Goal: Task Accomplishment & Management: Manage account settings

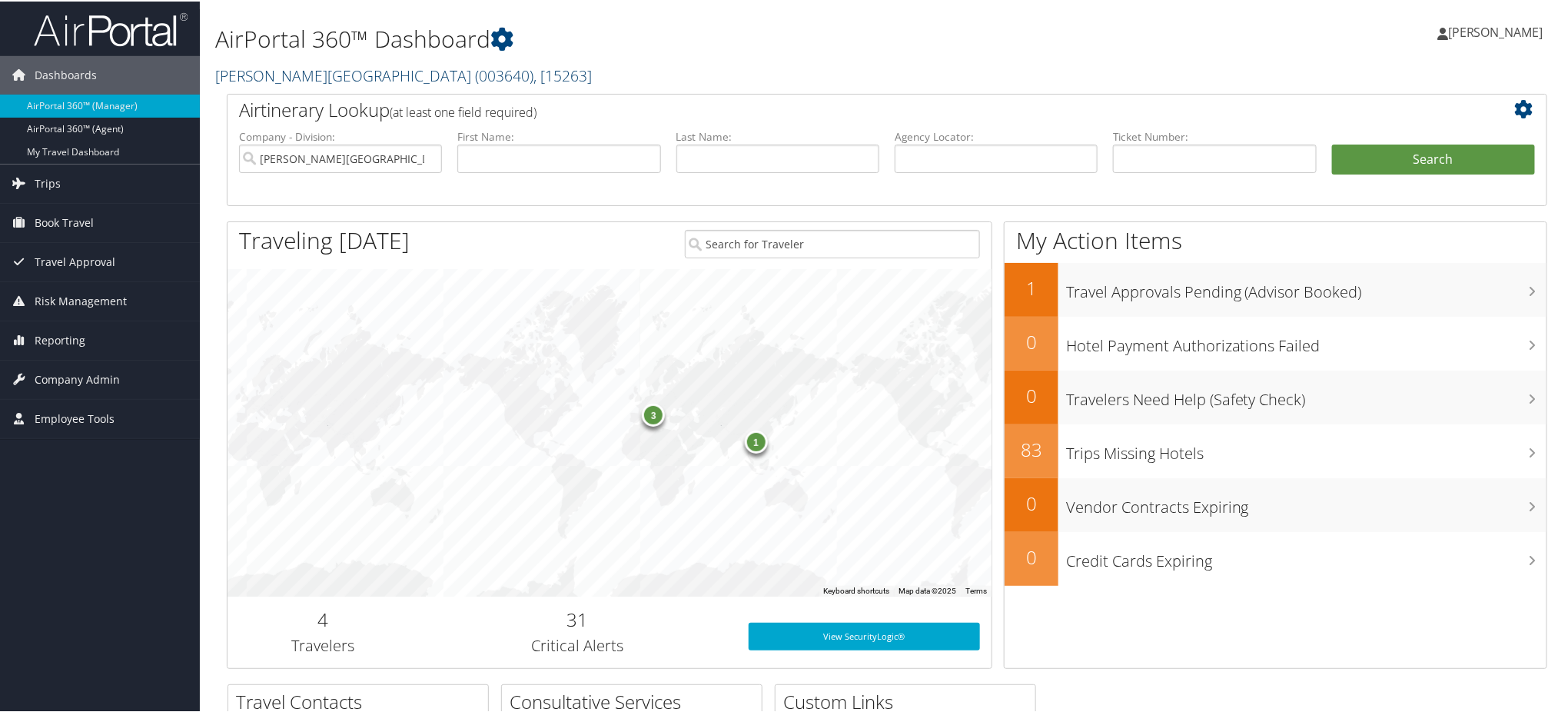
click at [534, 82] on span ", [ 15263 ]" at bounding box center [563, 74] width 59 height 21
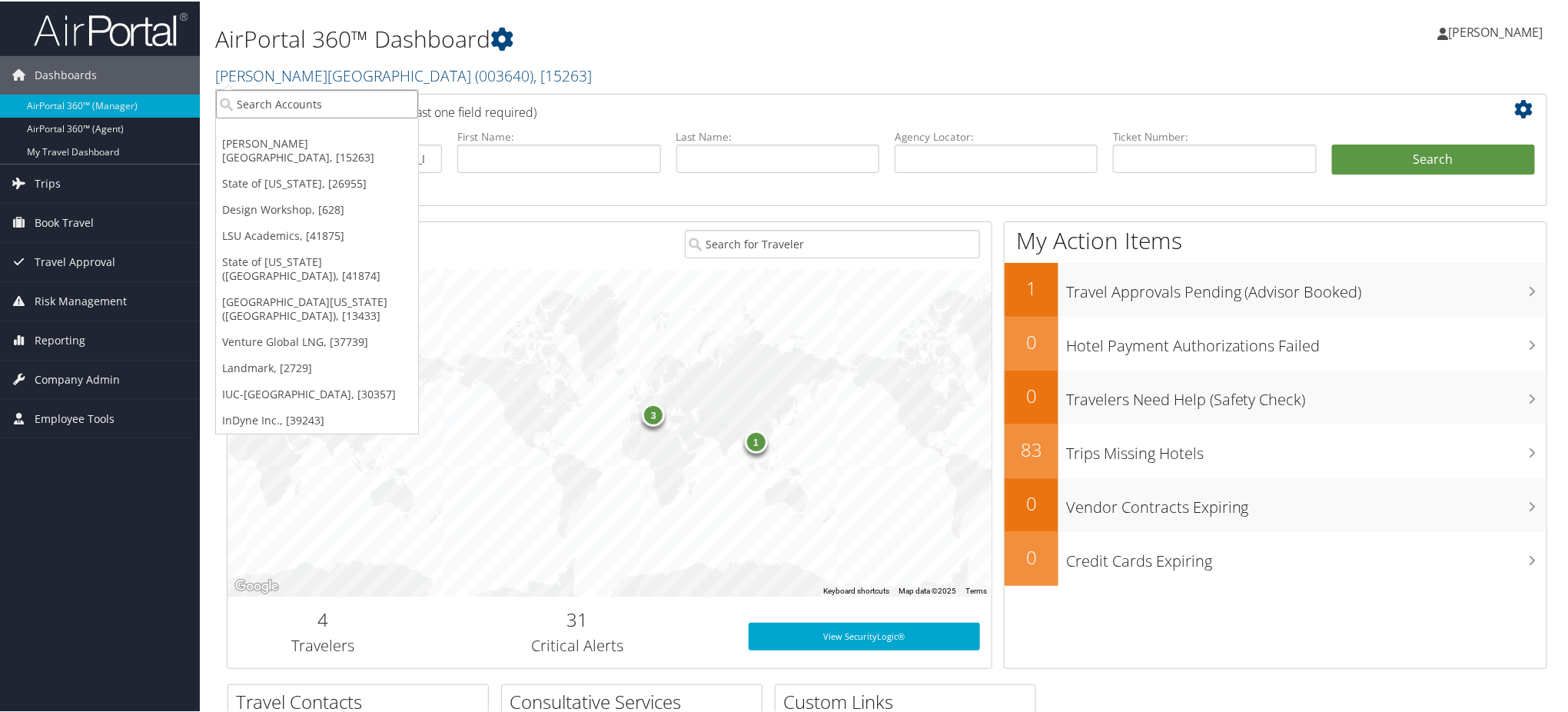
click at [333, 105] on input "search" at bounding box center [317, 102] width 202 height 28
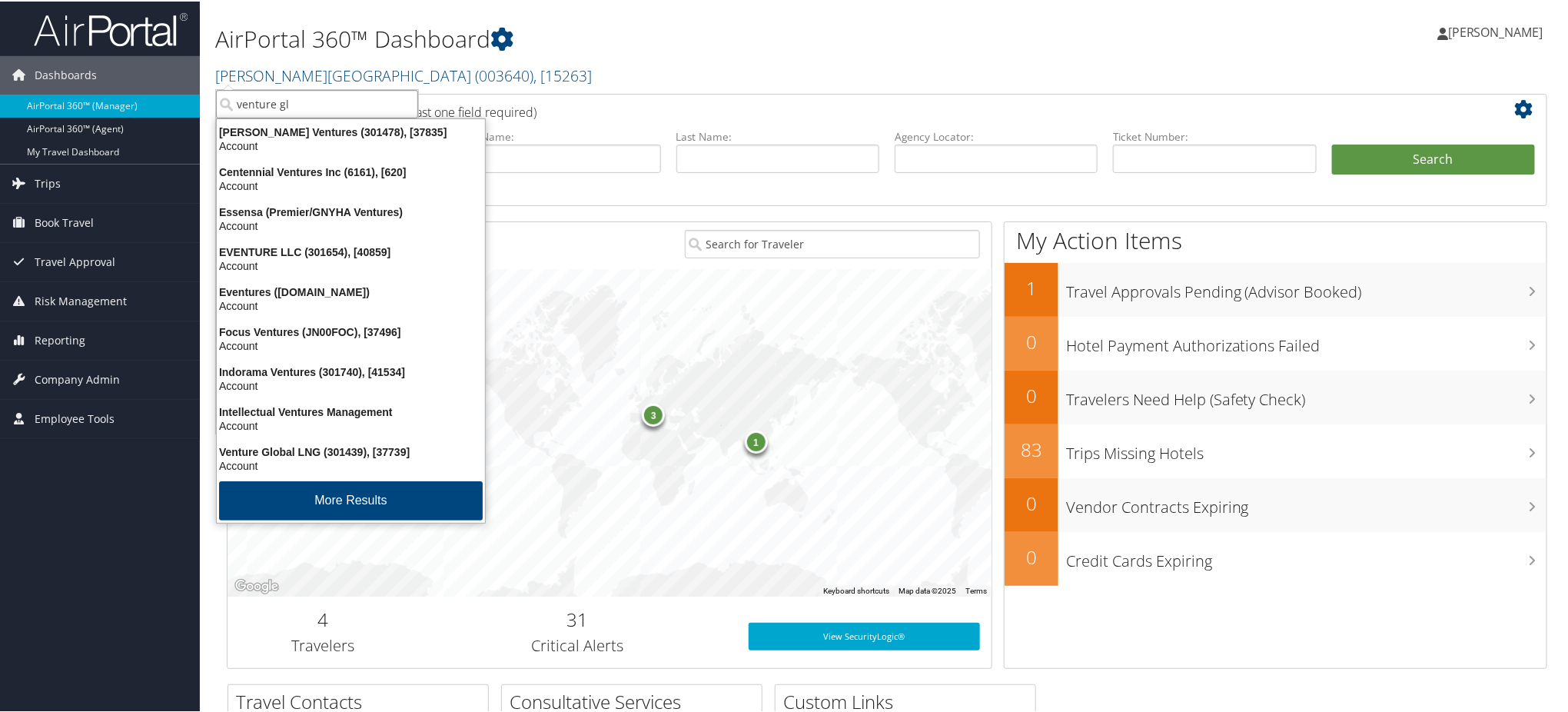
type input "venture glo"
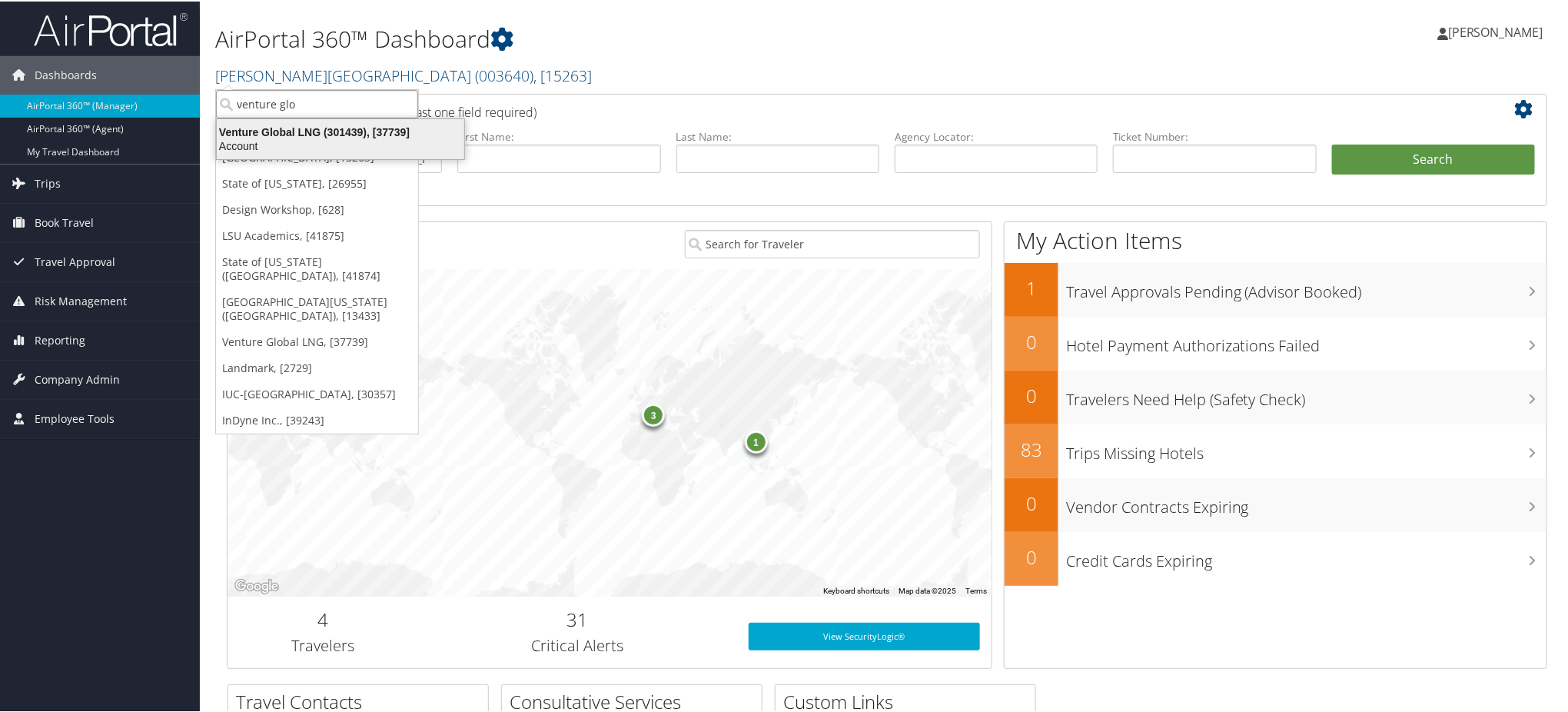
click at [346, 147] on div "Account" at bounding box center [340, 144] width 266 height 14
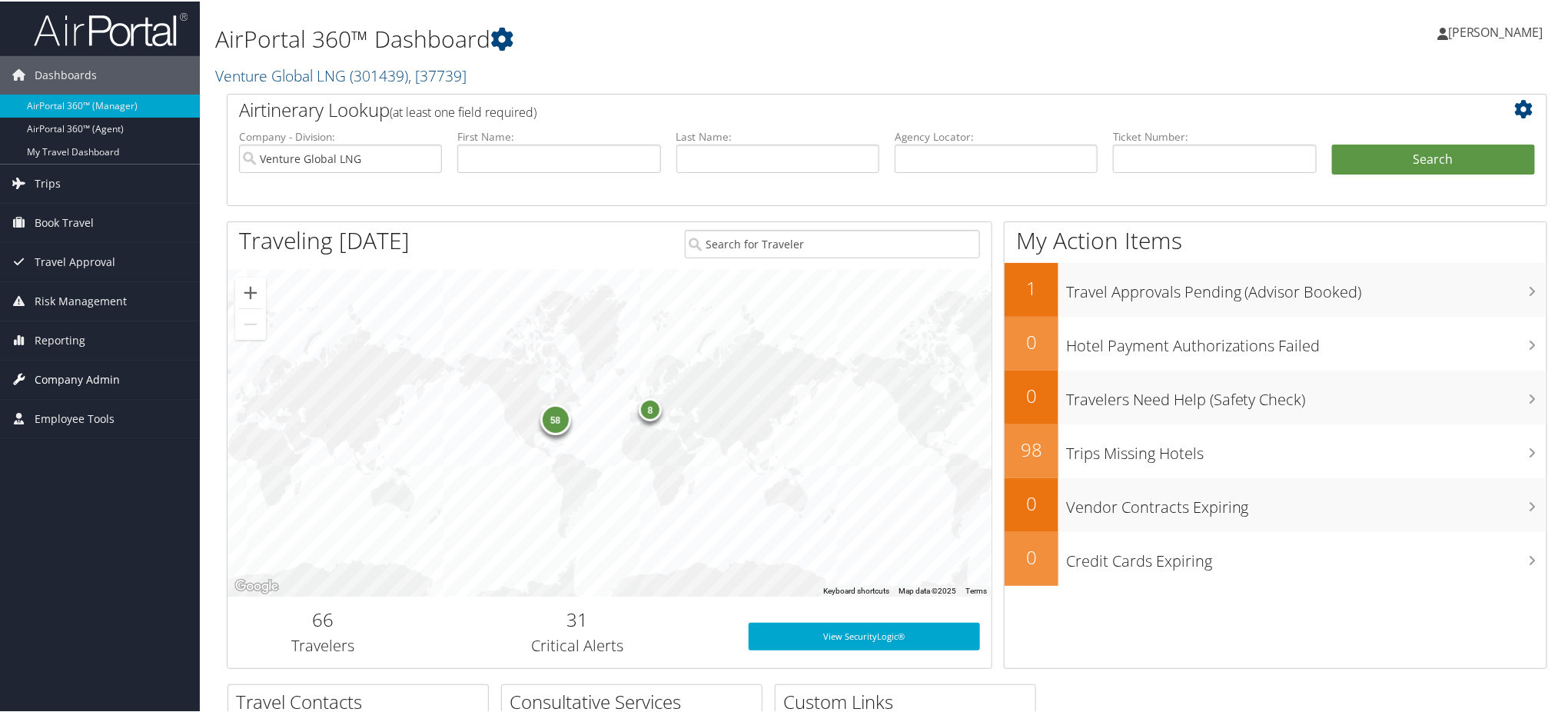
click at [105, 374] on span "Company Admin" at bounding box center [77, 378] width 85 height 39
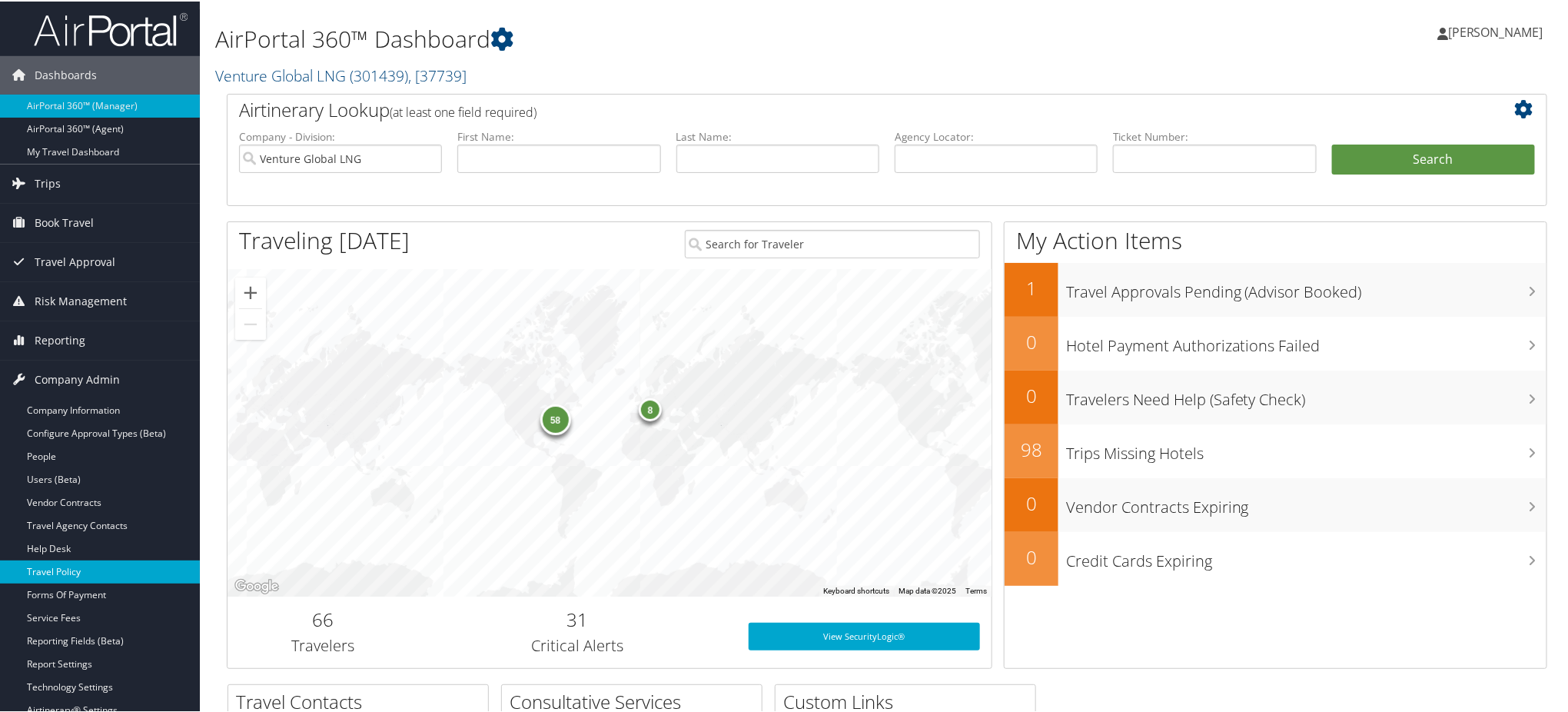
click at [87, 571] on link "Travel Policy" at bounding box center [100, 570] width 200 height 23
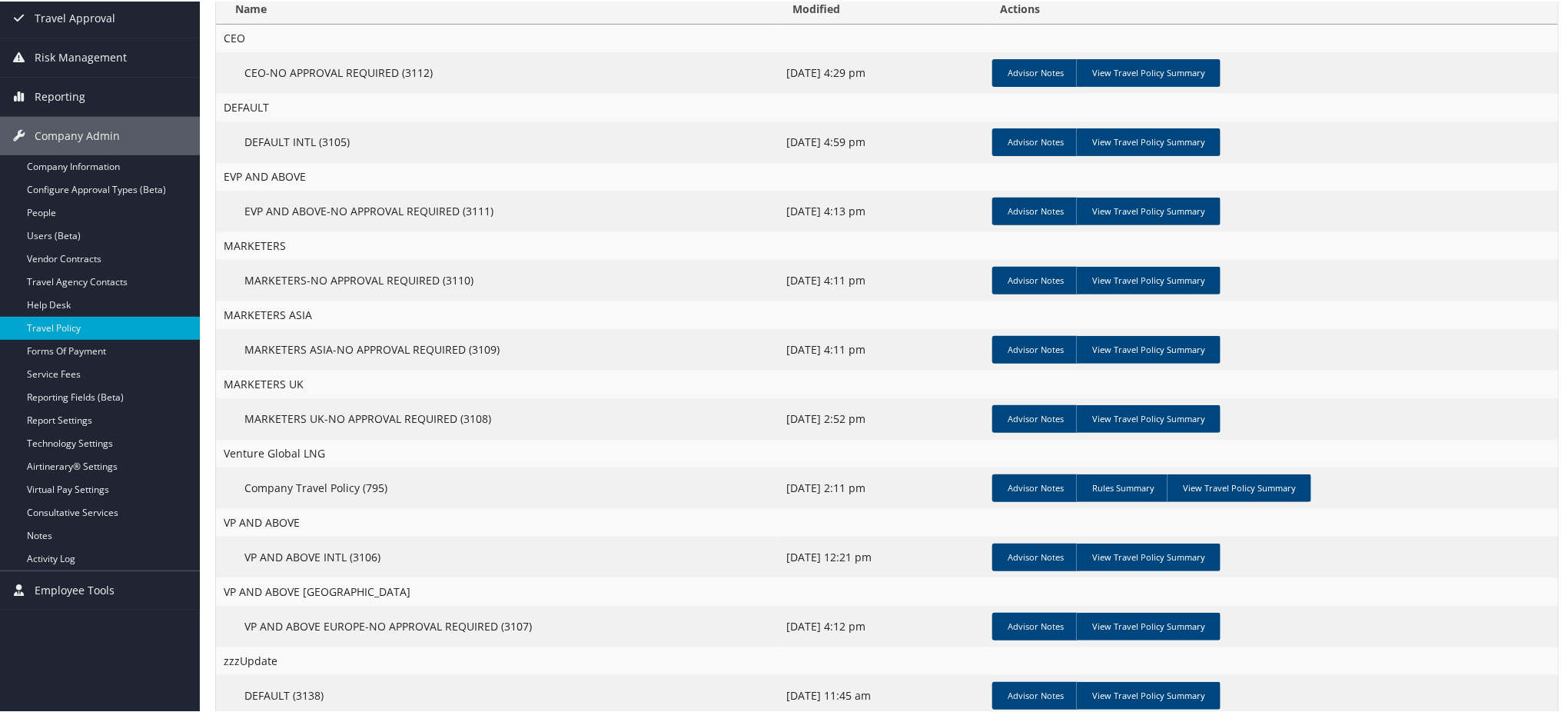
scroll to position [203, 0]
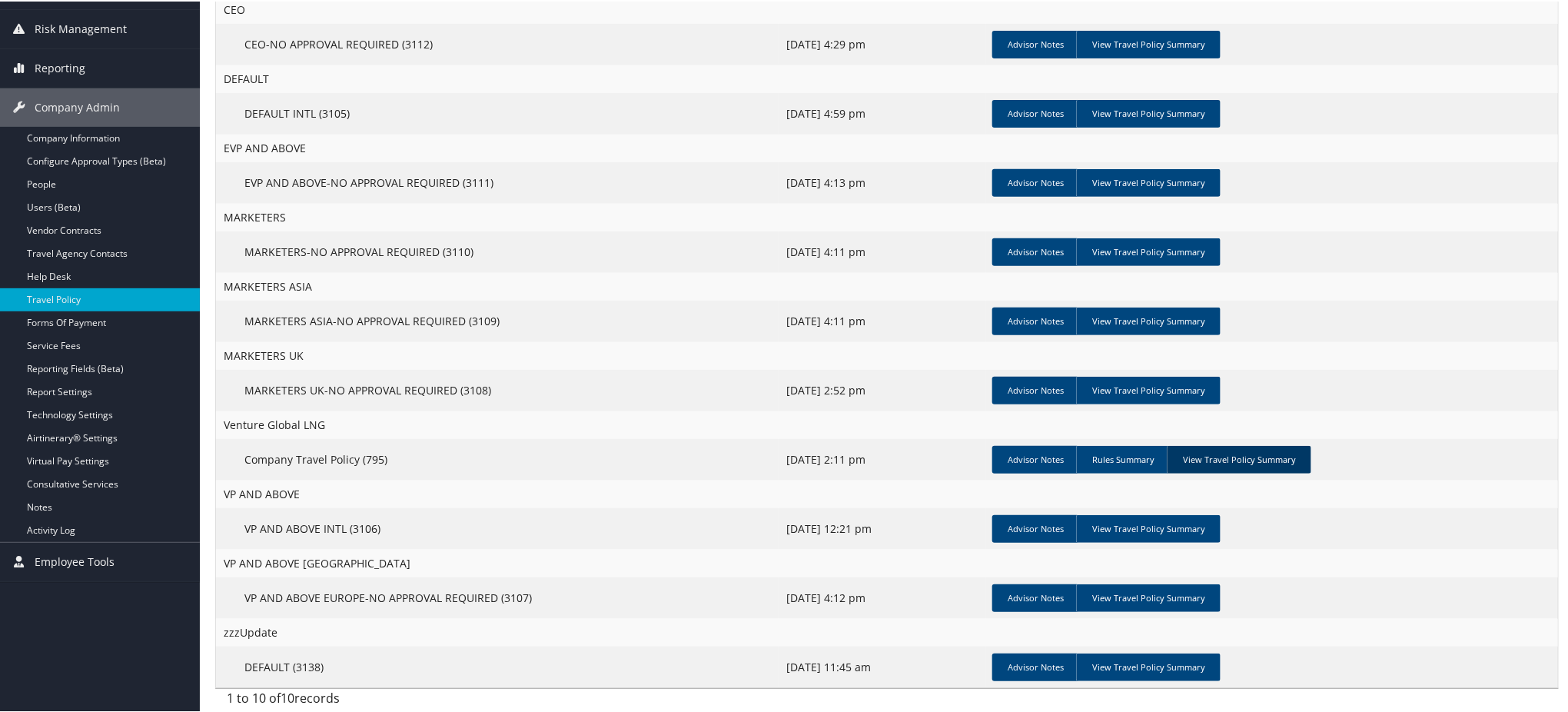
click at [1206, 453] on link "View Travel Policy Summary" at bounding box center [1239, 458] width 144 height 27
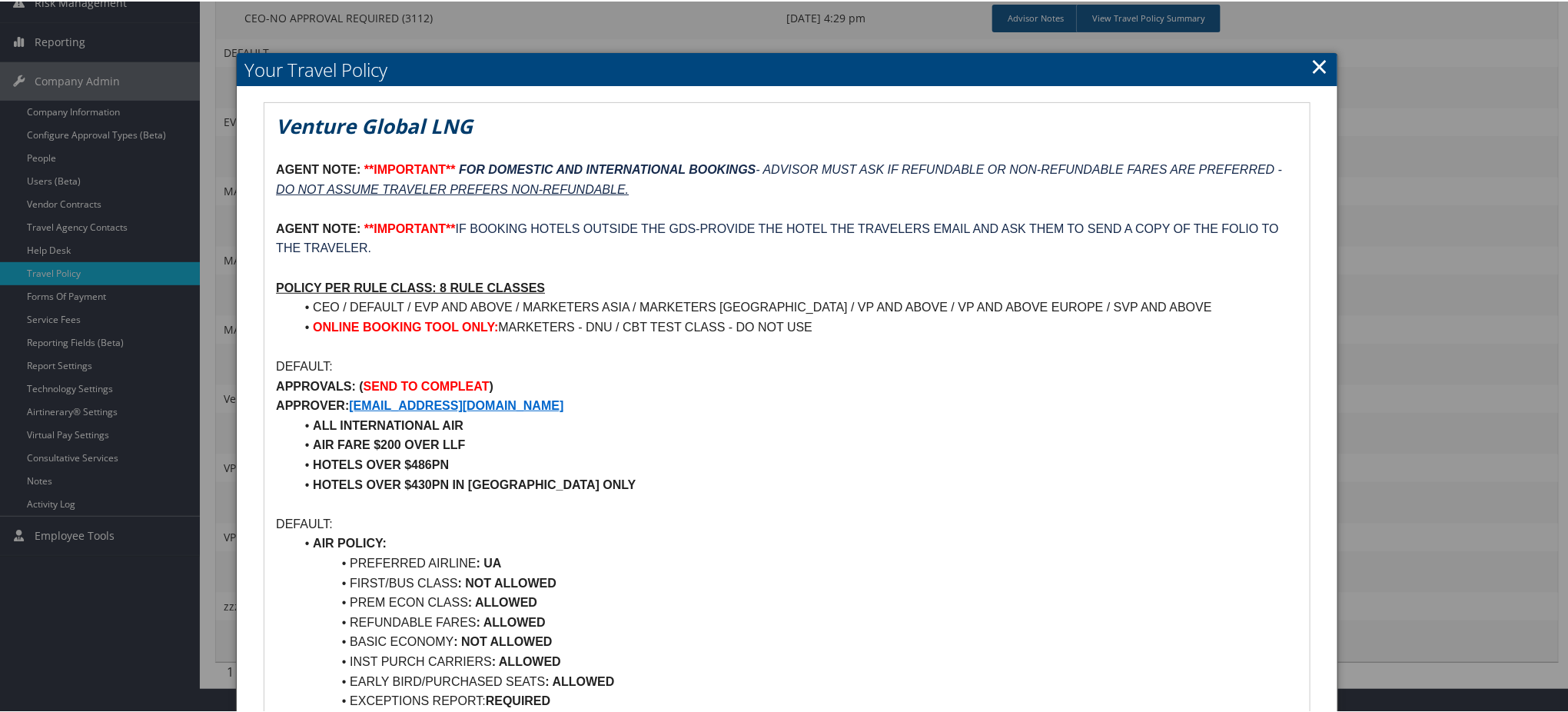
scroll to position [0, 0]
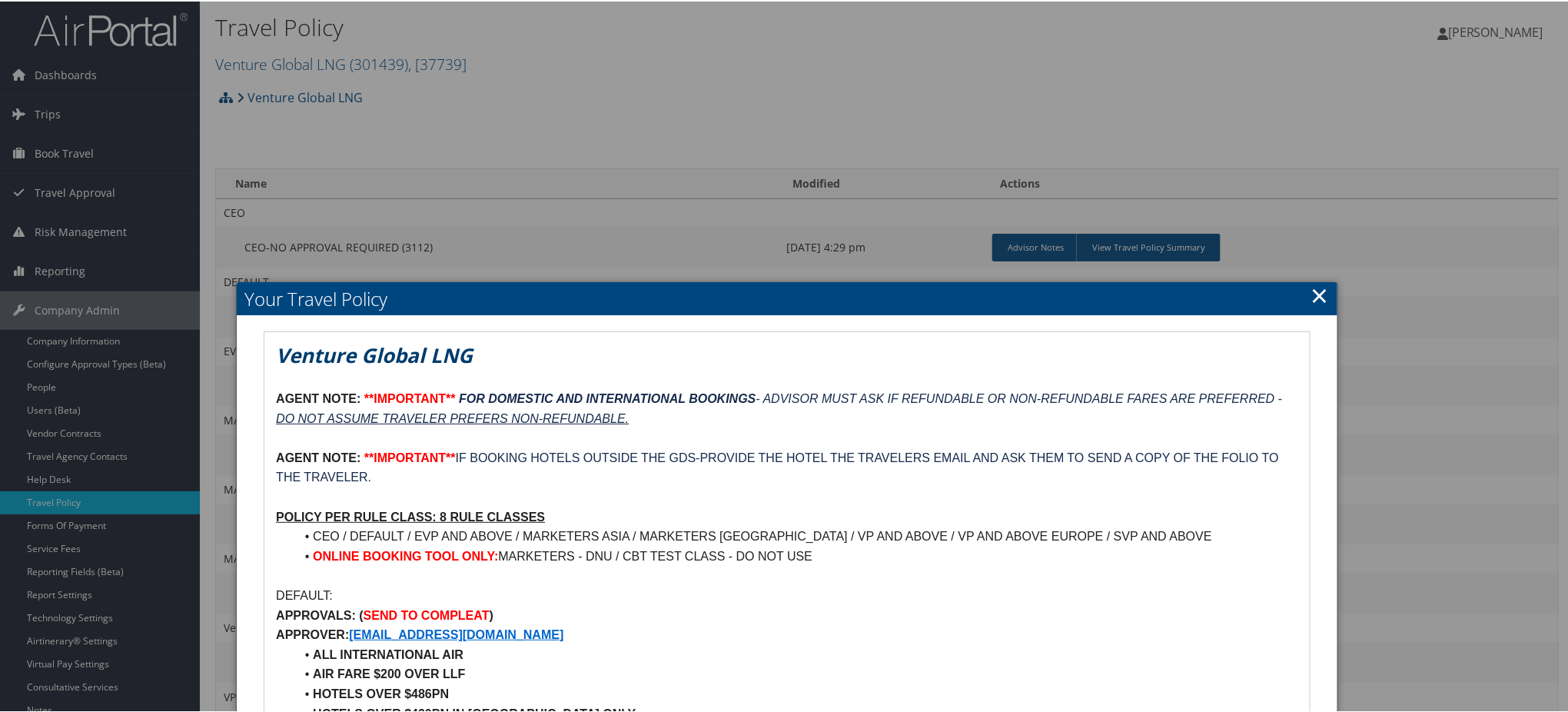
click at [1317, 293] on link "×" at bounding box center [1320, 293] width 18 height 30
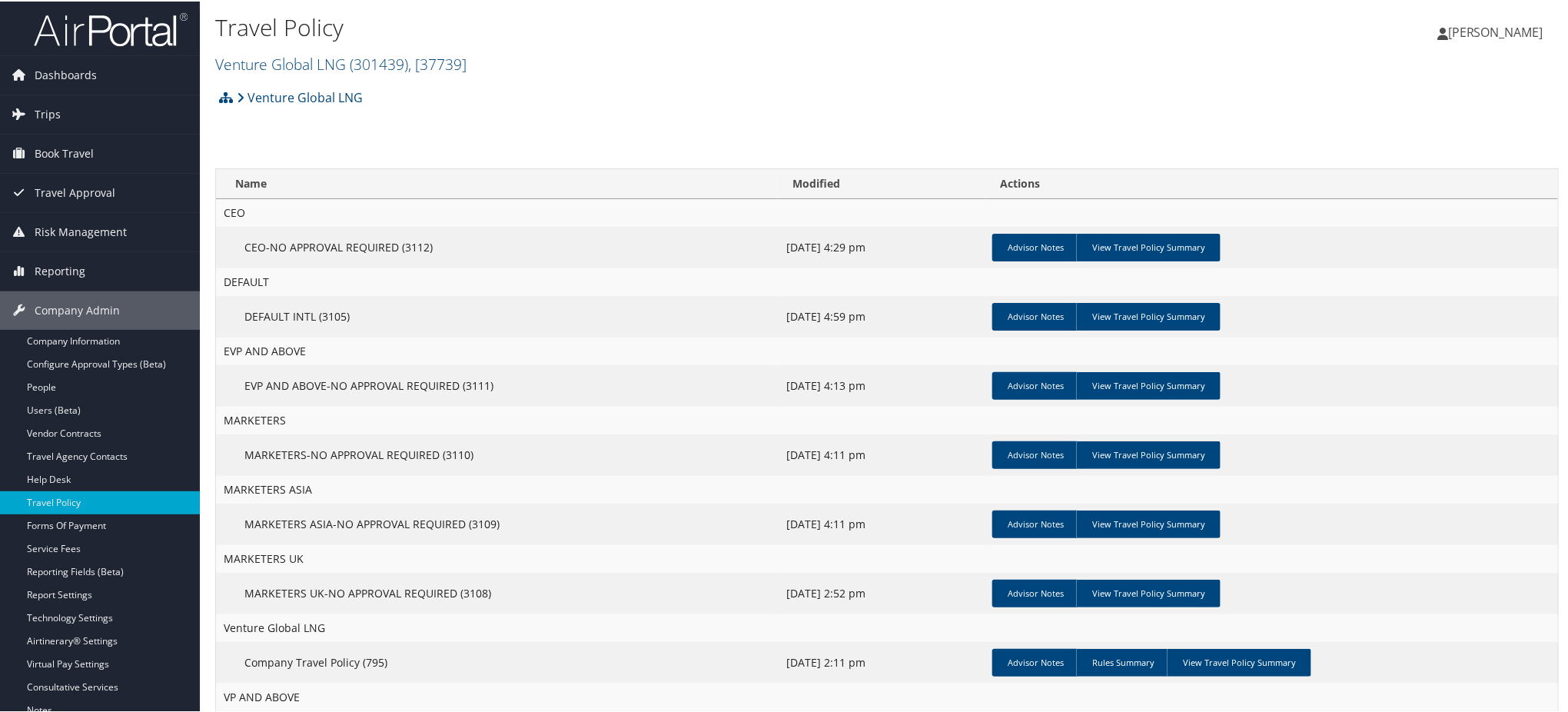
click at [120, 31] on img at bounding box center [111, 28] width 154 height 36
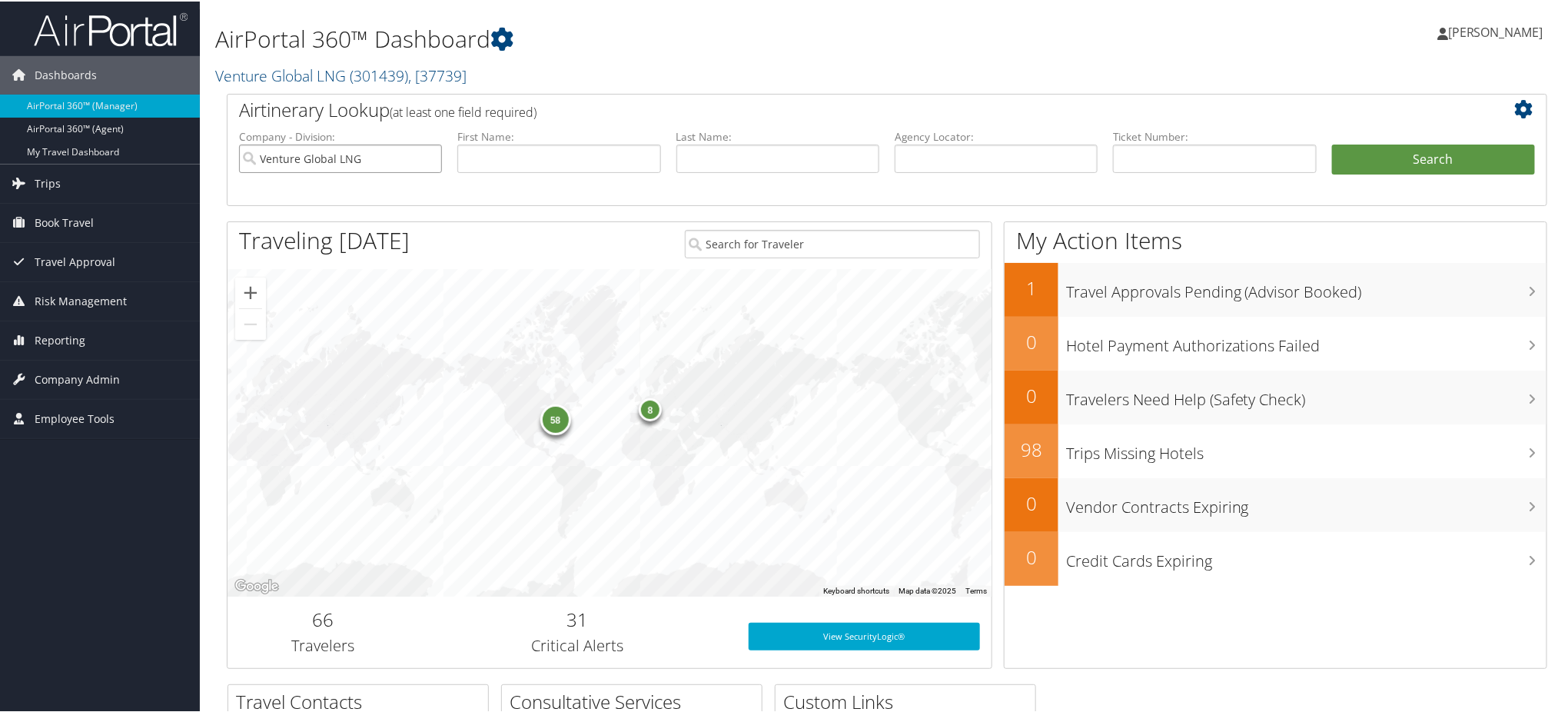
click at [428, 158] on input "Venture Global LNG" at bounding box center [340, 157] width 203 height 28
click at [1007, 160] on input "text" at bounding box center [996, 157] width 203 height 28
paste input "CZ6X0Z"
type input "CZ6X0Z"
click at [1361, 164] on button "Search" at bounding box center [1433, 158] width 203 height 30
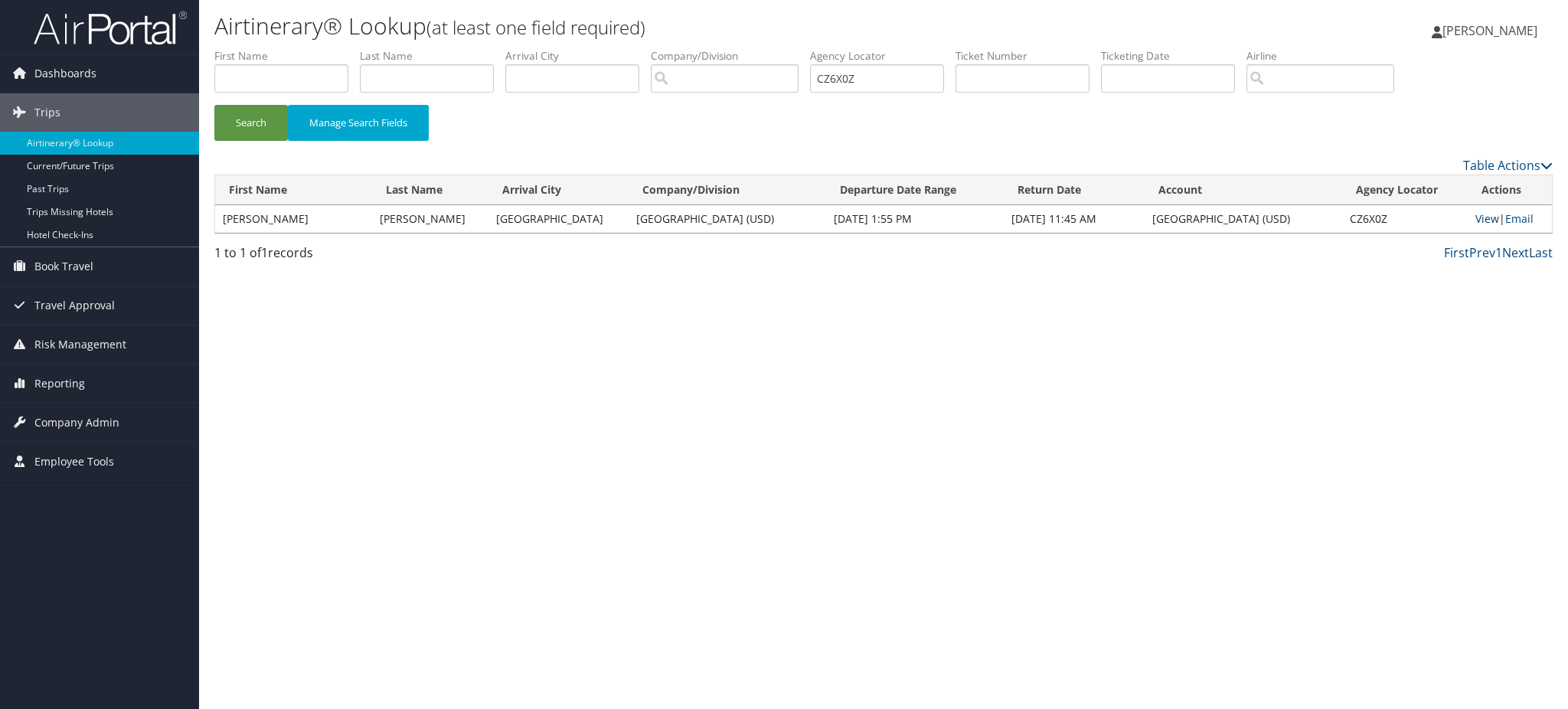
click at [1475, 216] on link "View" at bounding box center [1487, 218] width 24 height 14
click at [145, 21] on img at bounding box center [111, 28] width 153 height 36
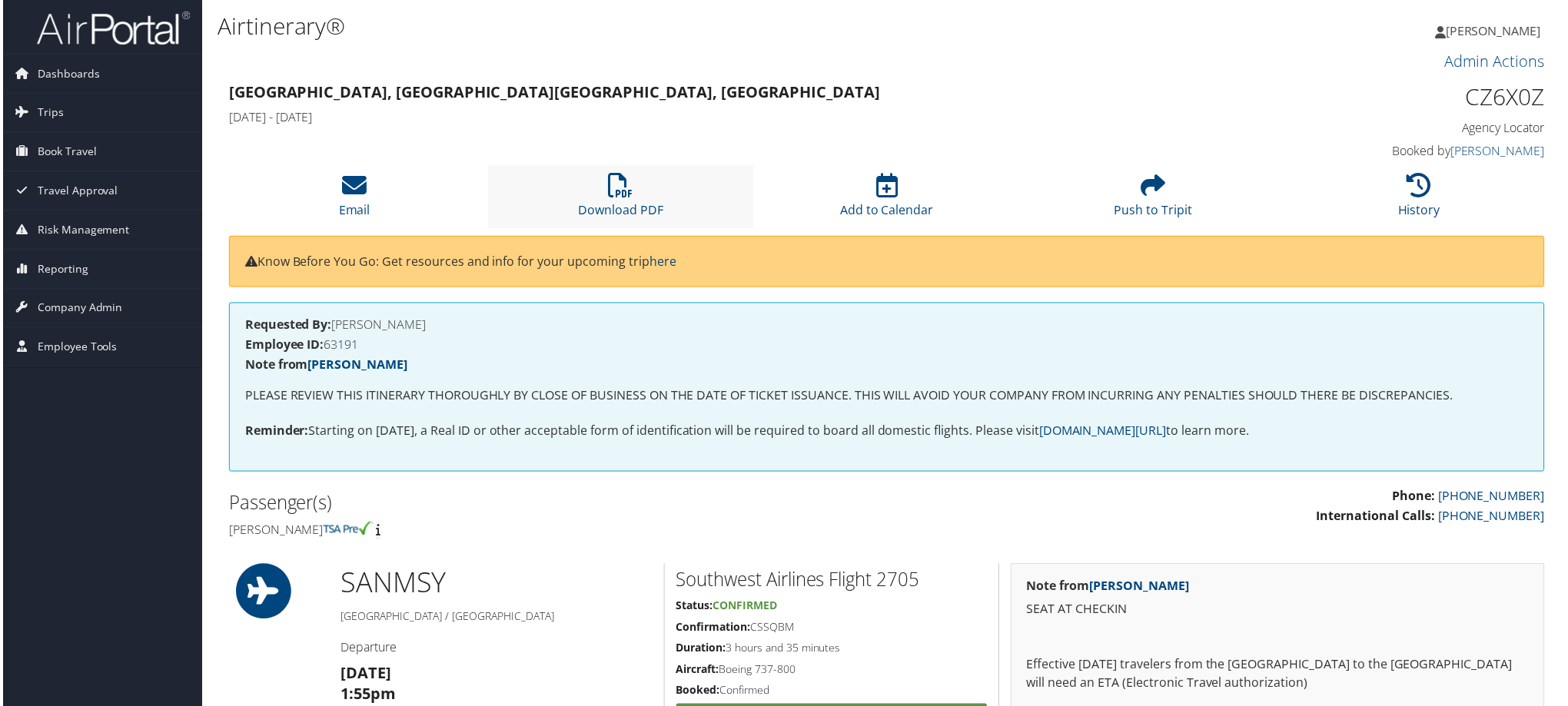
click at [631, 196] on li "Download PDF" at bounding box center [620, 197] width 267 height 63
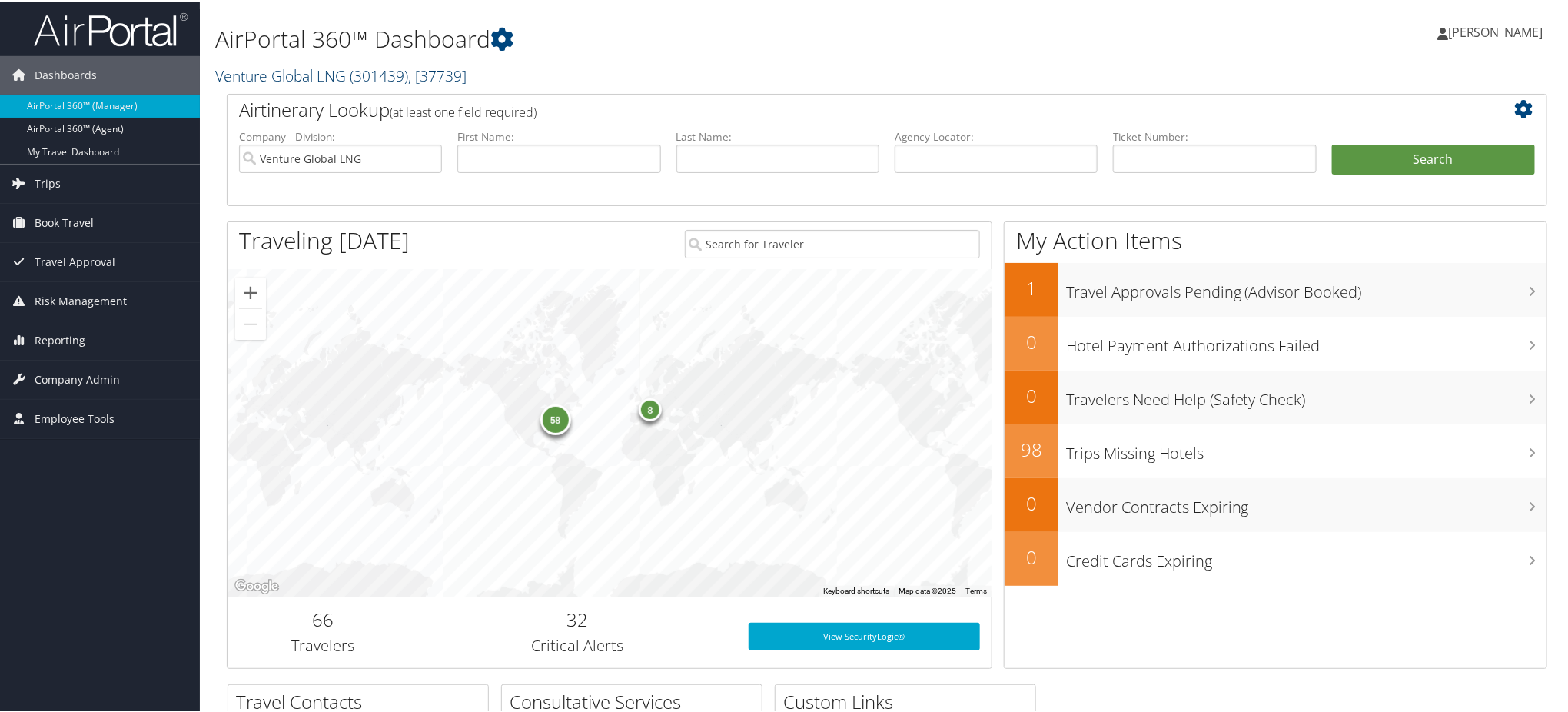
click at [367, 72] on span "( 301439 )" at bounding box center [379, 74] width 59 height 21
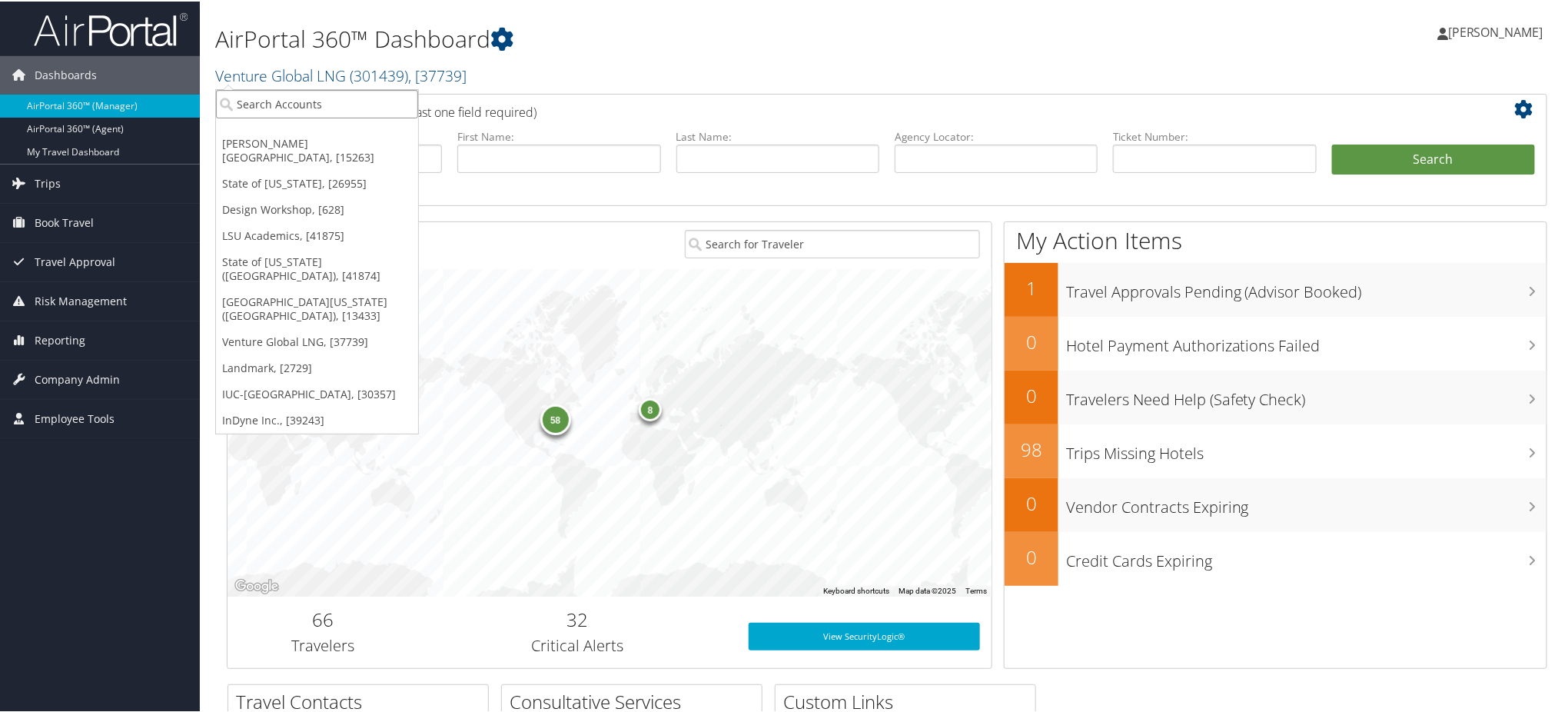
click at [311, 100] on input "search" at bounding box center [317, 102] width 202 height 28
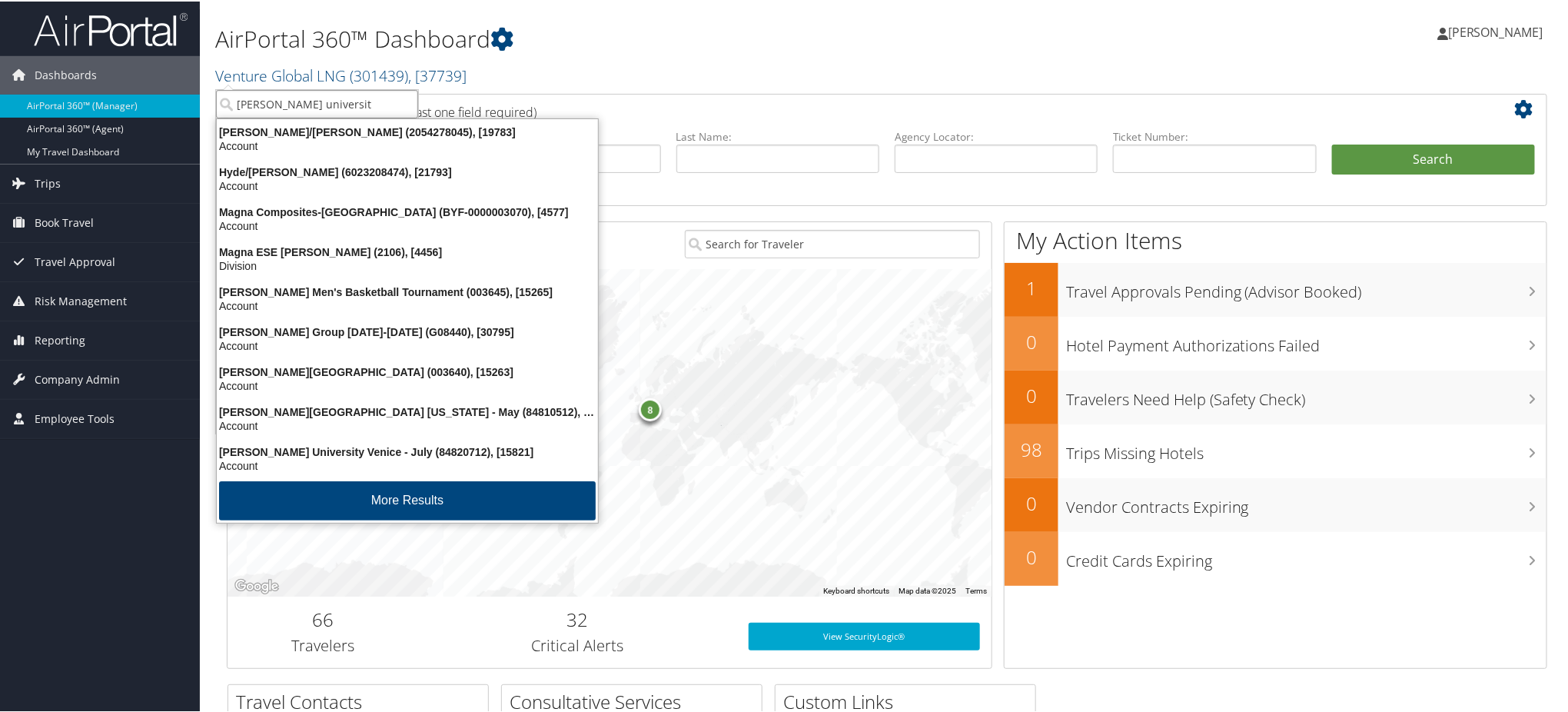
type input "troy university"
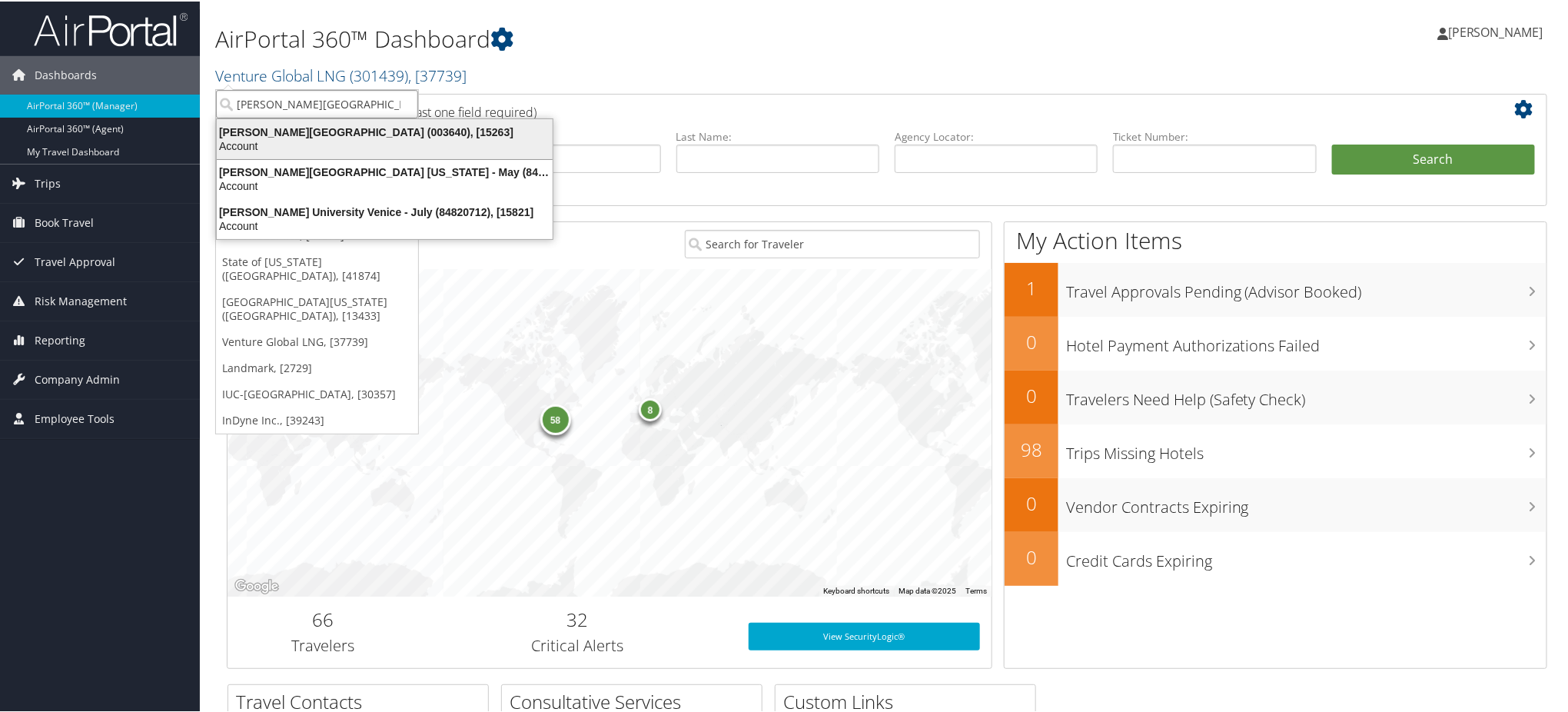
click at [247, 139] on div "Account" at bounding box center [385, 144] width 355 height 14
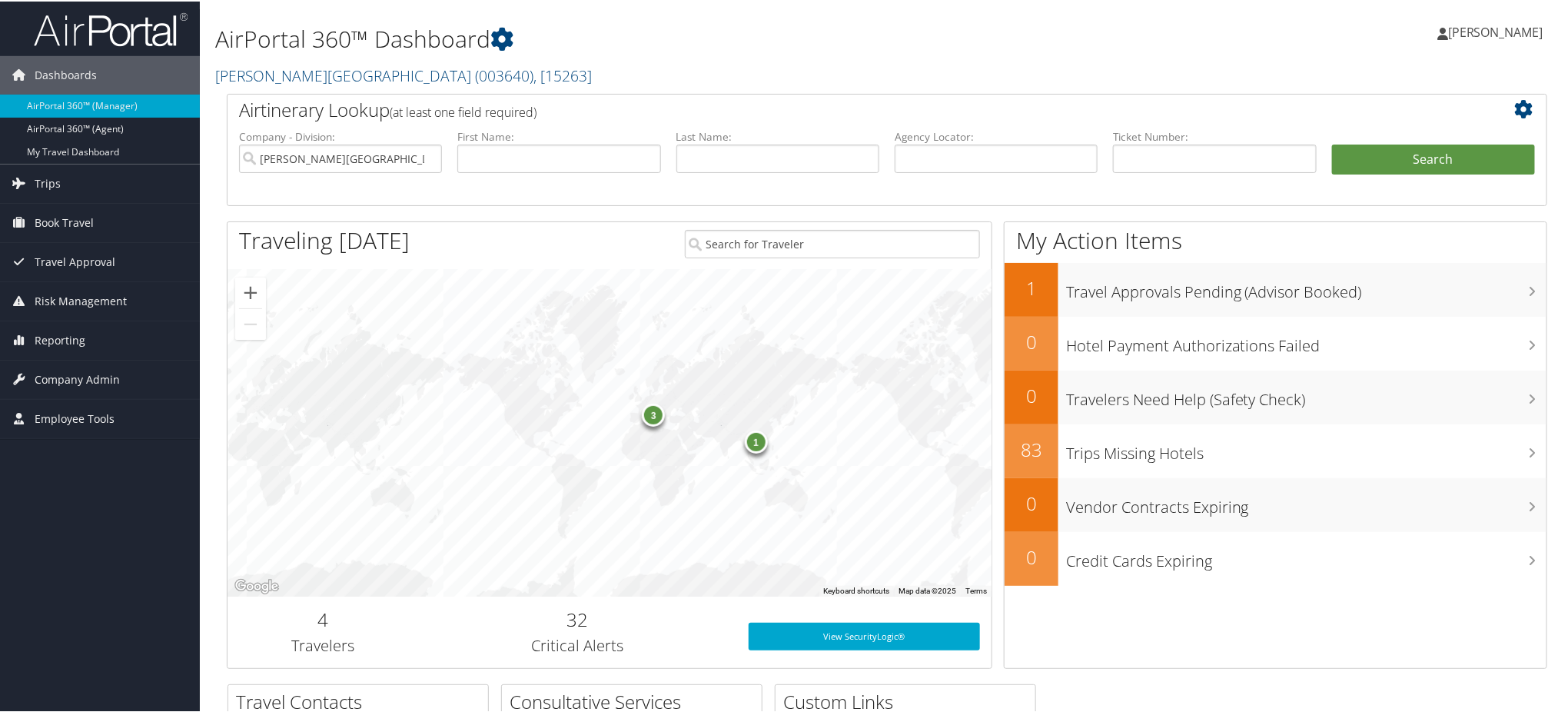
drag, startPoint x: 103, startPoint y: 378, endPoint x: 119, endPoint y: 397, distance: 24.8
click at [103, 378] on span "Company Admin" at bounding box center [77, 378] width 85 height 39
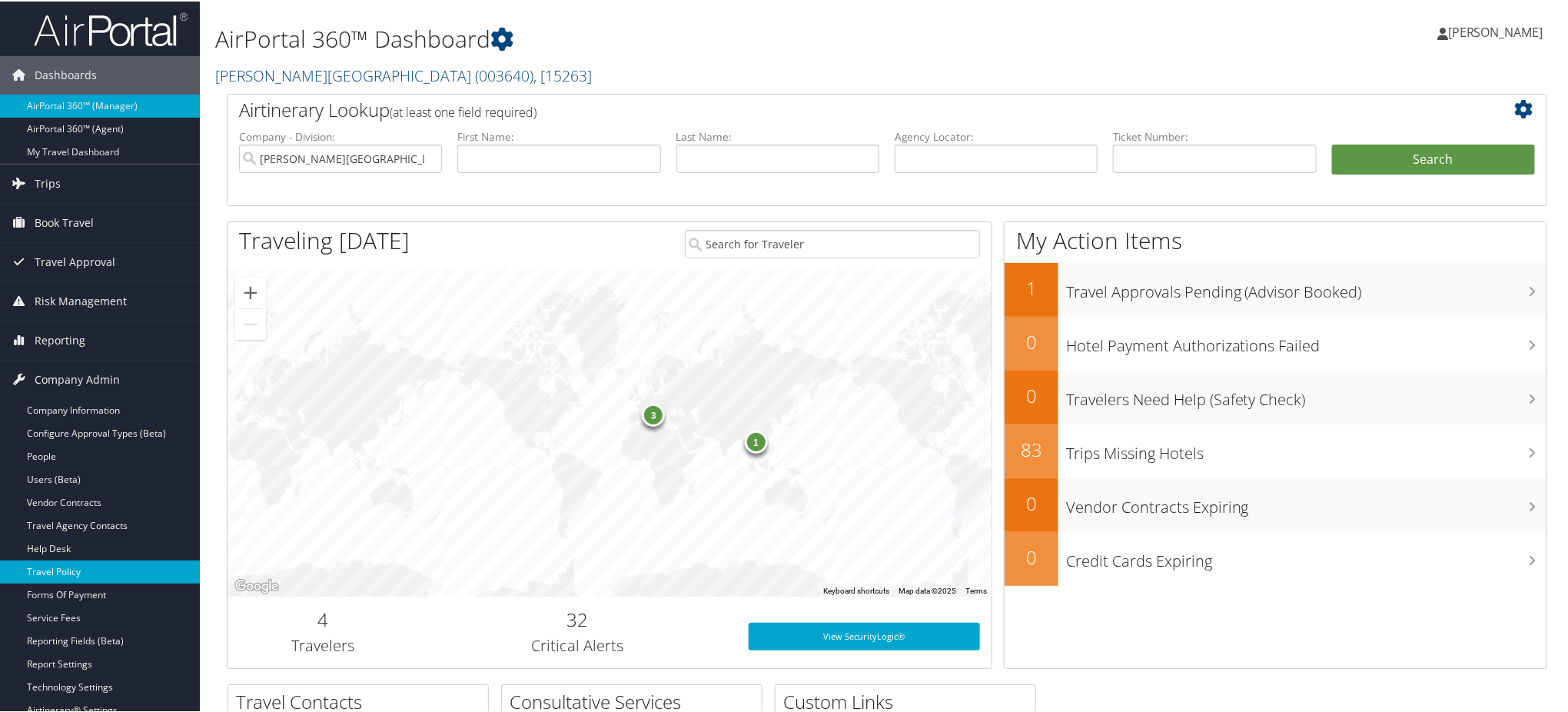
click at [95, 575] on link "Travel Policy" at bounding box center [100, 570] width 200 height 23
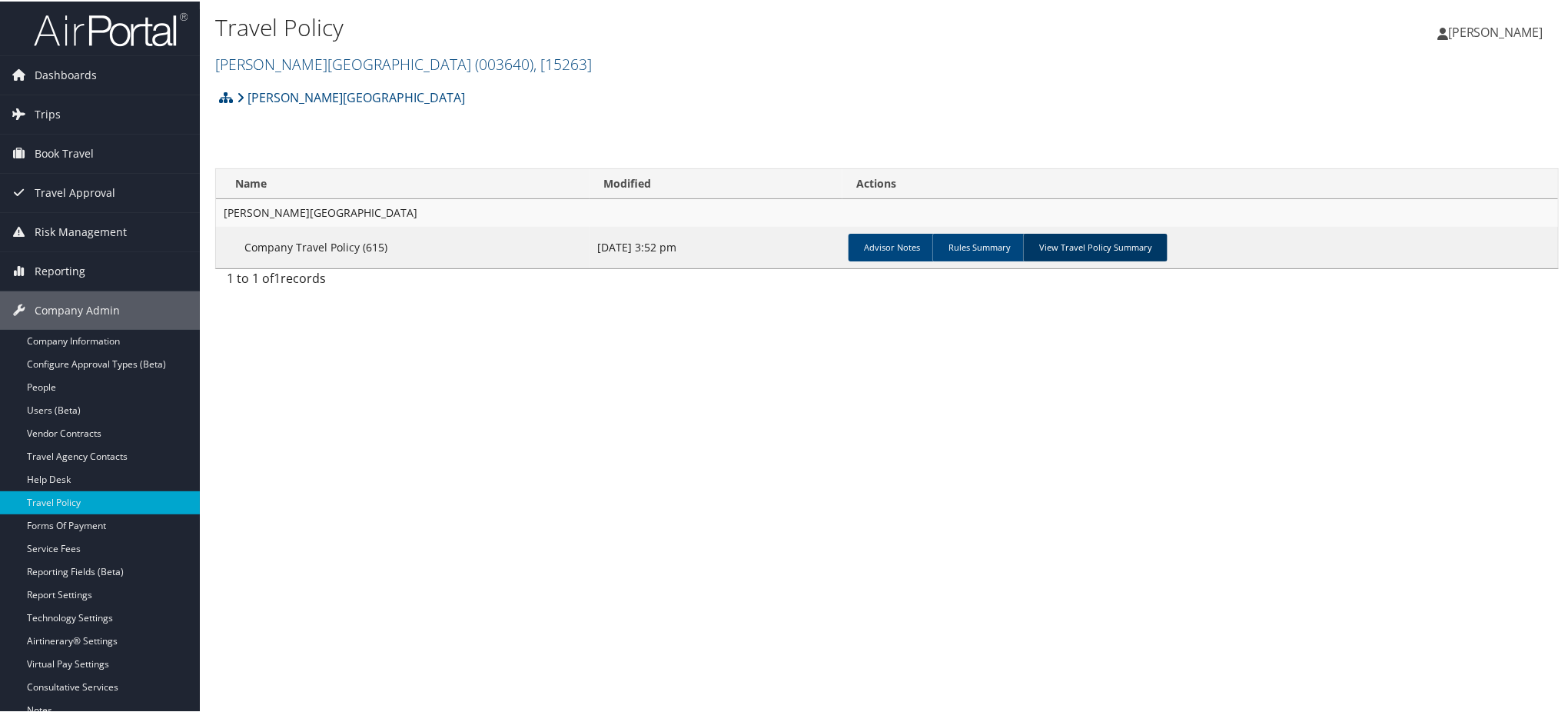
click at [1076, 238] on link "View Travel Policy Summary" at bounding box center [1095, 246] width 144 height 27
